Goal: Information Seeking & Learning: Learn about a topic

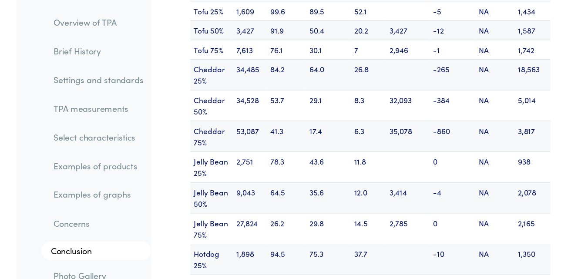
scroll to position [11569, 0]
